Goal: Task Accomplishment & Management: Use online tool/utility

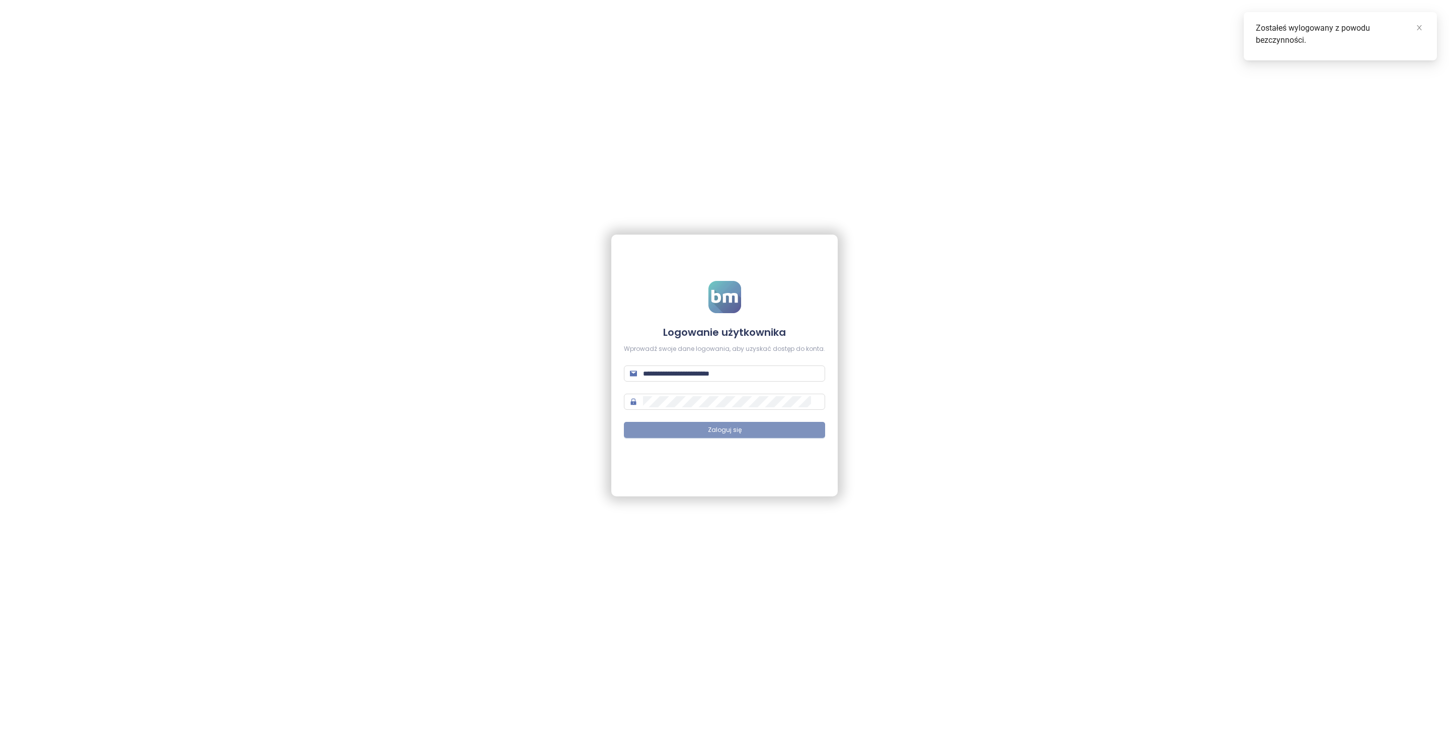
click at [782, 435] on button "Zaloguj się" at bounding box center [724, 430] width 201 height 16
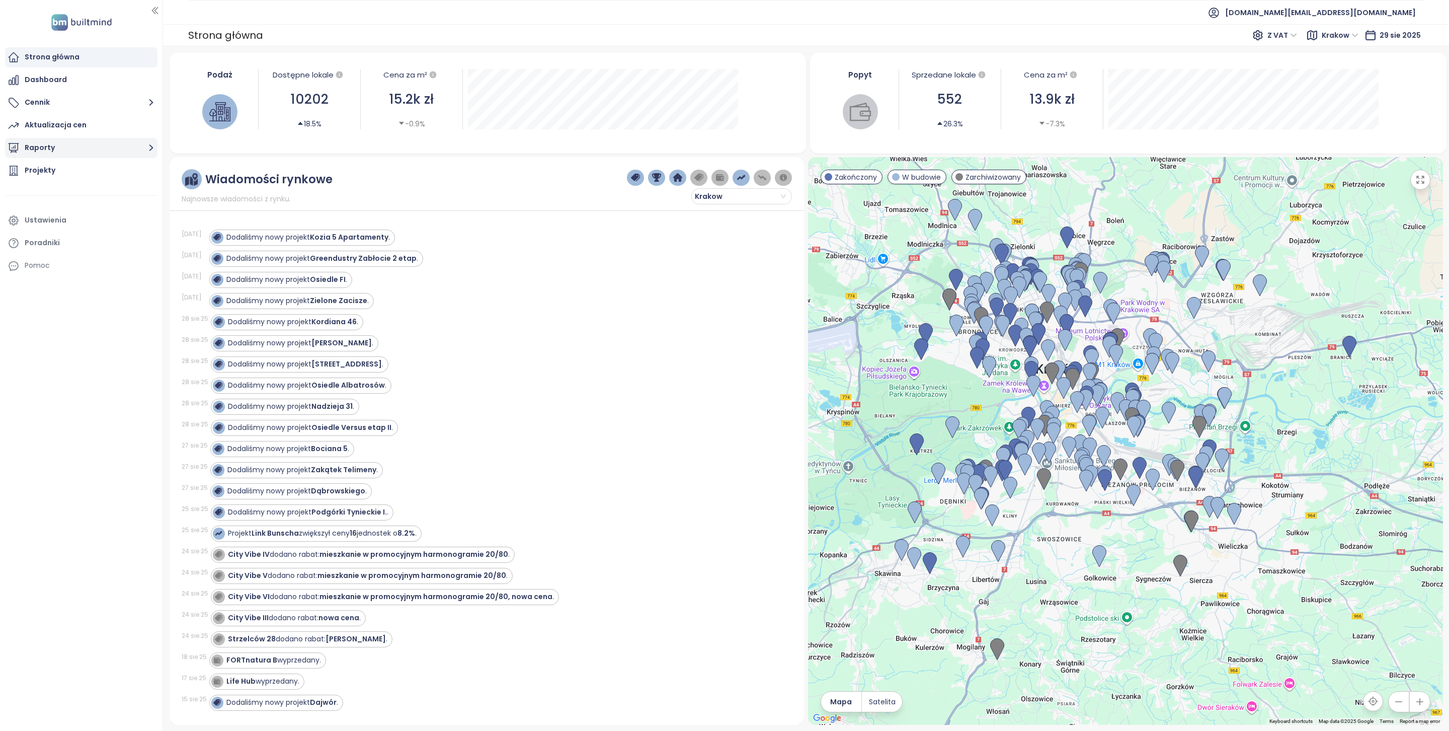
click at [79, 147] on button "Raporty" at bounding box center [81, 148] width 152 height 20
click at [88, 63] on div "Strona główna" at bounding box center [81, 57] width 152 height 20
